Goal: Find specific page/section: Find specific page/section

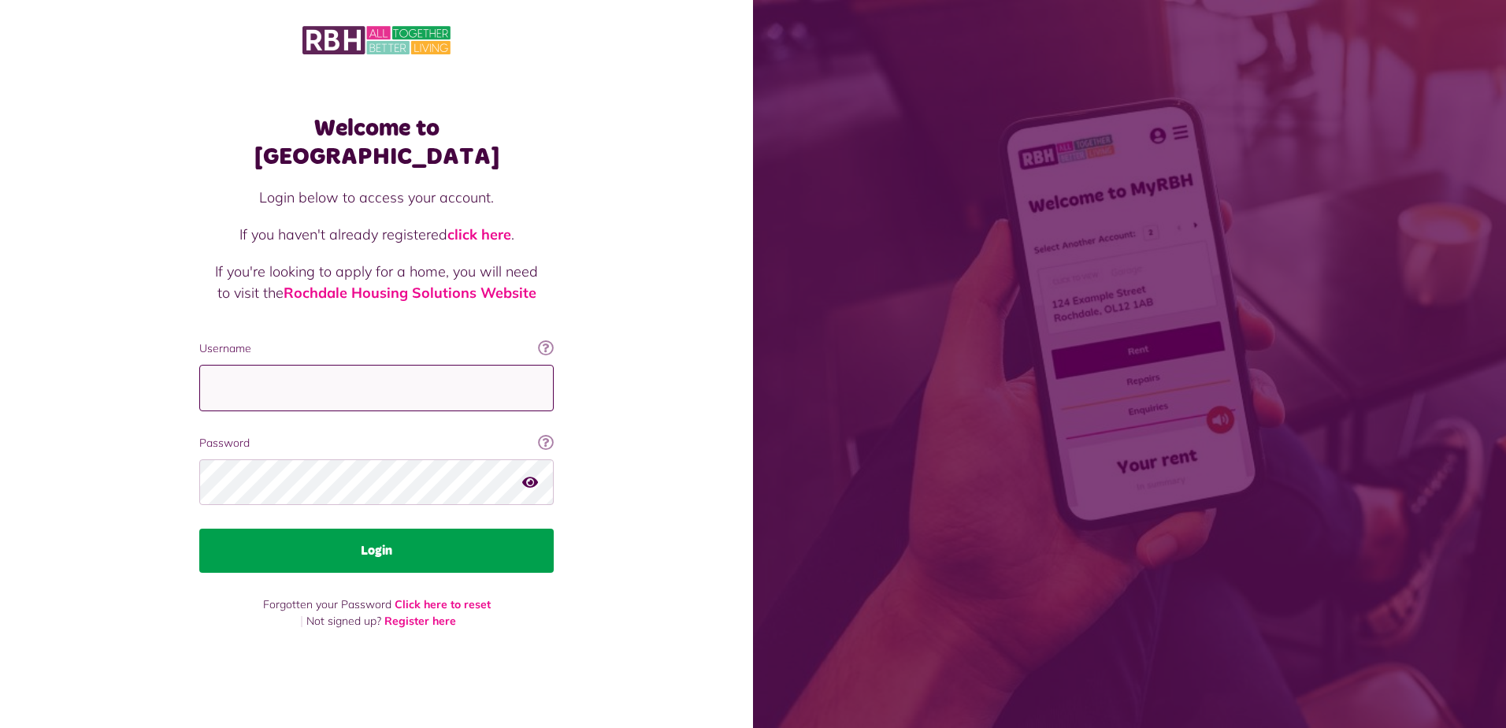
type input "**********"
click at [361, 545] on button "Login" at bounding box center [376, 551] width 355 height 44
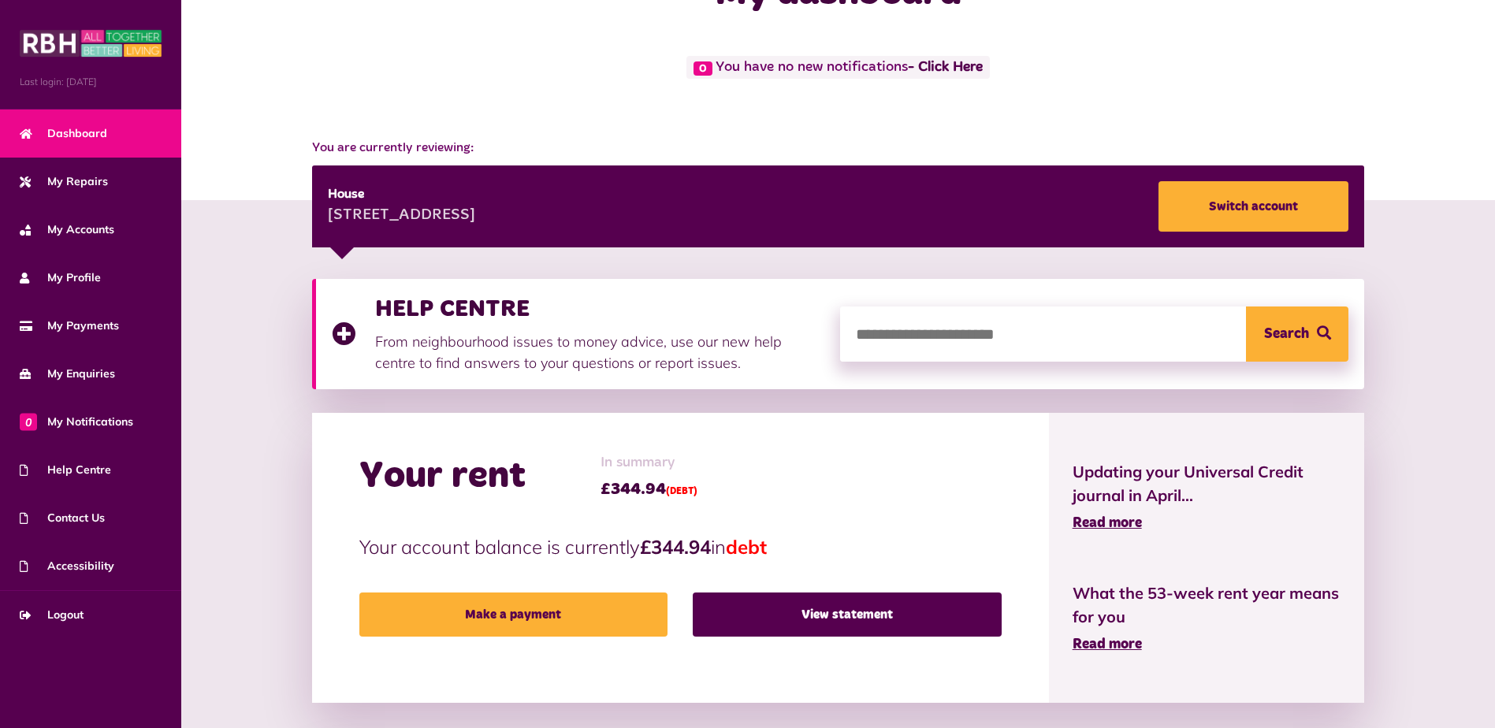
scroll to position [134, 0]
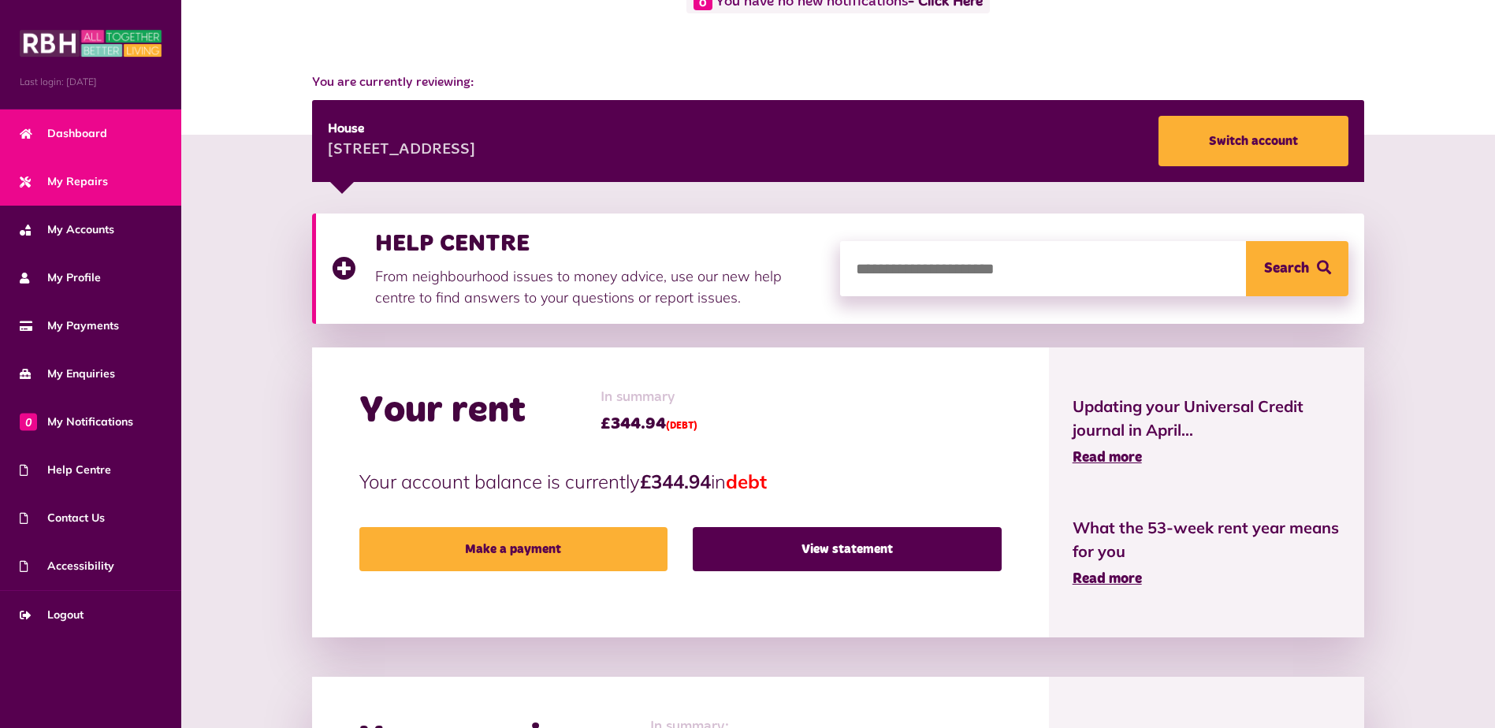
click at [81, 176] on span "My Repairs" at bounding box center [64, 181] width 88 height 17
